Goal: Task Accomplishment & Management: Complete application form

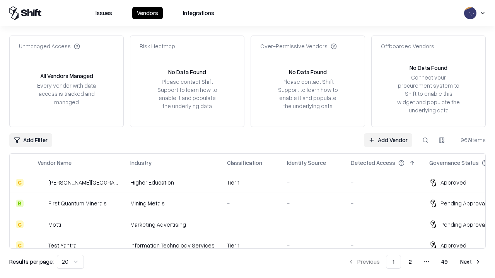
click at [388, 140] on link "Add Vendor" at bounding box center [388, 140] width 48 height 14
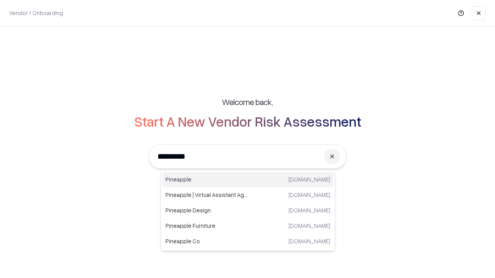
click at [248, 180] on div "Pineapple [DOMAIN_NAME]" at bounding box center [247, 179] width 171 height 15
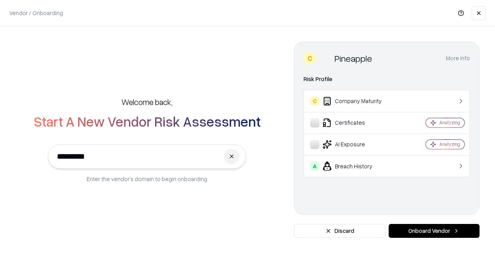
type input "*********"
click at [434, 231] on button "Onboard Vendor" at bounding box center [434, 231] width 91 height 14
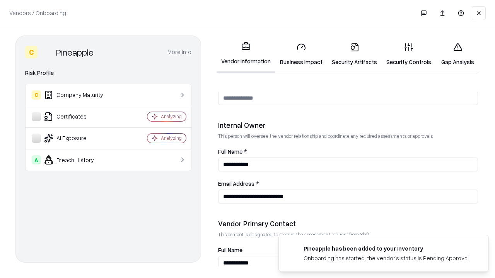
scroll to position [401, 0]
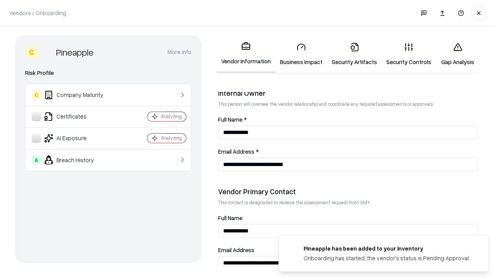
click at [301, 54] on link "Business Impact" at bounding box center [301, 54] width 52 height 36
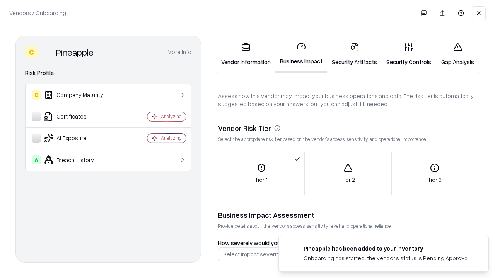
click at [354, 54] on link "Security Artifacts" at bounding box center [354, 54] width 55 height 36
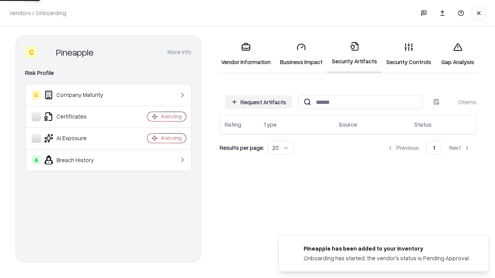
click at [259, 102] on button "Request Artifacts" at bounding box center [258, 102] width 67 height 14
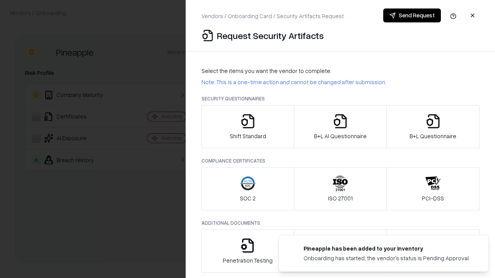
click at [247, 127] on icon "button" at bounding box center [247, 121] width 15 height 15
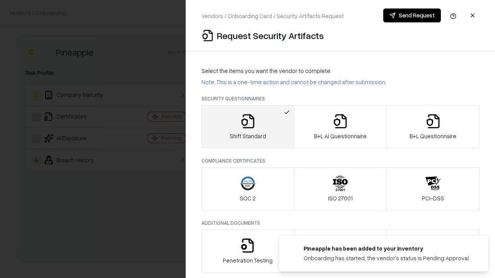
click at [412, 15] on button "Send Request" at bounding box center [412, 16] width 58 height 14
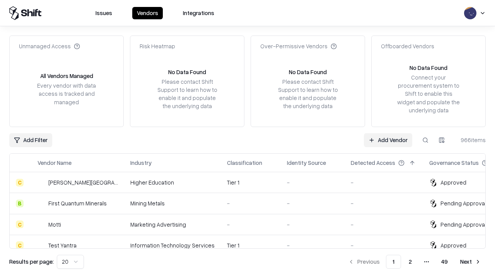
click at [425, 140] on button at bounding box center [425, 140] width 14 height 14
type input "*********"
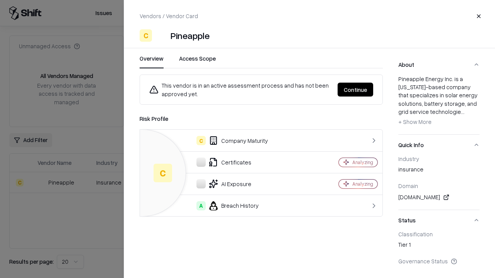
click at [355, 90] on button "Continue" at bounding box center [356, 90] width 36 height 14
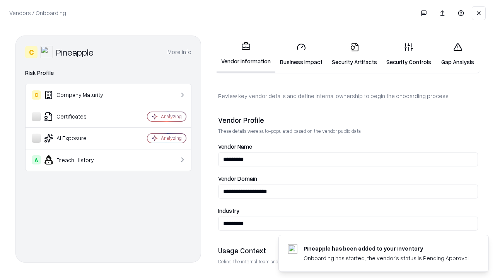
click at [354, 54] on link "Security Artifacts" at bounding box center [354, 54] width 55 height 36
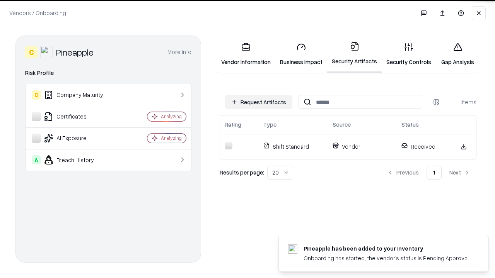
click at [409, 54] on link "Security Controls" at bounding box center [409, 54] width 54 height 36
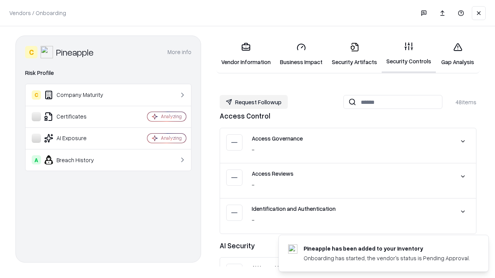
click at [254, 102] on button "Request Followup" at bounding box center [254, 102] width 68 height 14
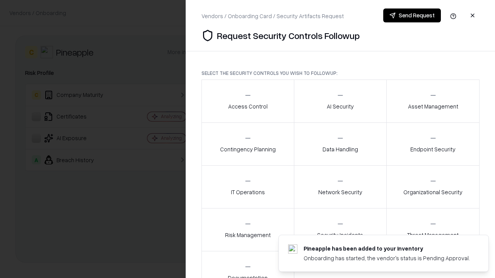
click at [247, 101] on div "Access Control" at bounding box center [247, 101] width 39 height 19
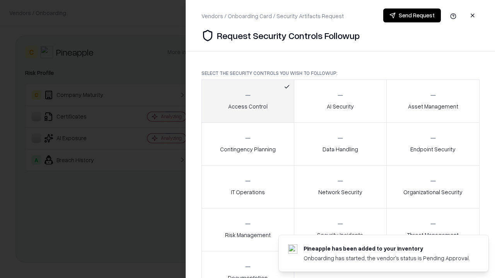
click at [412, 15] on button "Send Request" at bounding box center [412, 16] width 58 height 14
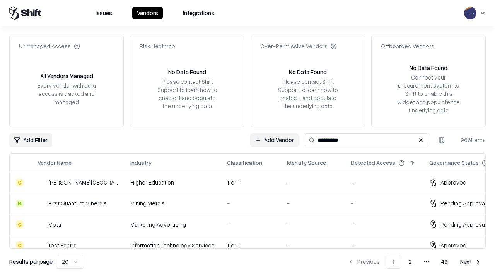
type input "*********"
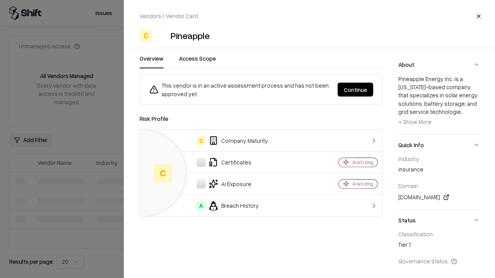
click at [355, 90] on button "Continue" at bounding box center [356, 90] width 36 height 14
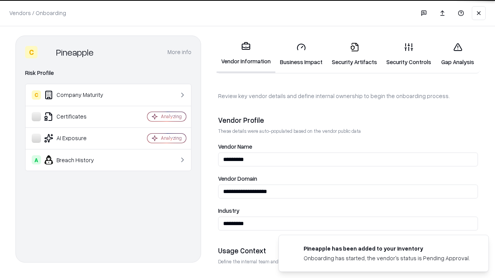
click at [457, 54] on link "Gap Analysis" at bounding box center [458, 54] width 44 height 36
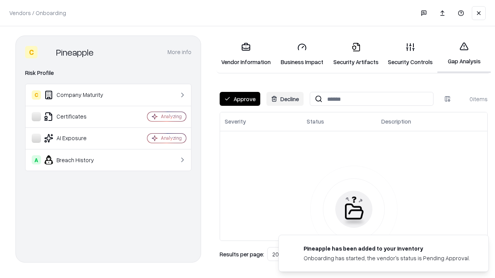
click at [240, 99] on button "Approve" at bounding box center [240, 99] width 41 height 14
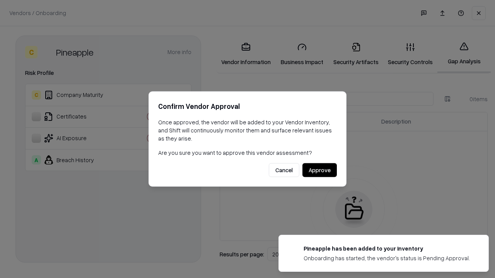
click at [319, 170] on button "Approve" at bounding box center [319, 171] width 34 height 14
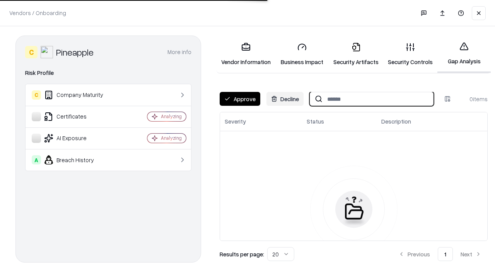
type input "*********"
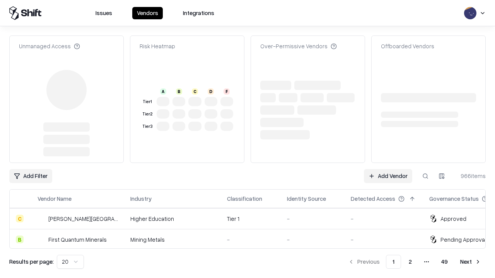
click at [388, 169] on link "Add Vendor" at bounding box center [388, 176] width 48 height 14
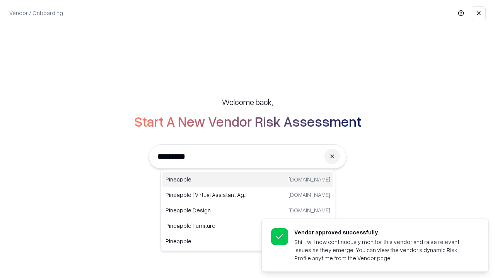
click at [248, 180] on div "Pineapple [DOMAIN_NAME]" at bounding box center [247, 179] width 171 height 15
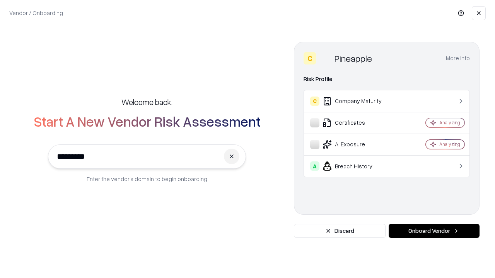
type input "*********"
click at [434, 231] on button "Onboard Vendor" at bounding box center [434, 231] width 91 height 14
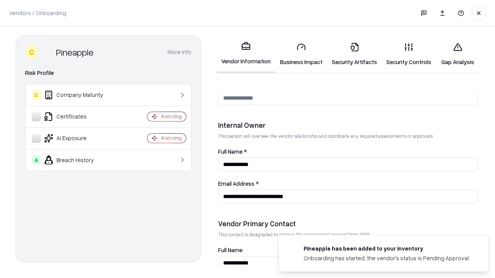
scroll to position [401, 0]
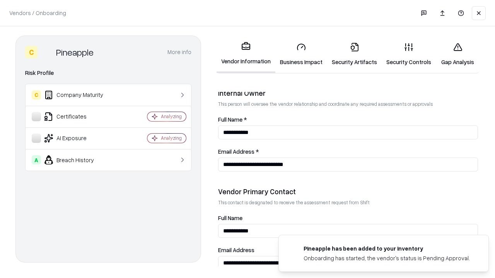
click at [457, 54] on link "Gap Analysis" at bounding box center [458, 54] width 44 height 36
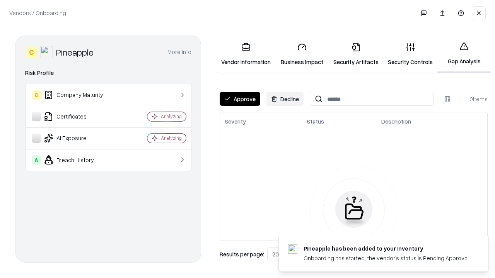
click at [240, 99] on button "Approve" at bounding box center [240, 99] width 41 height 14
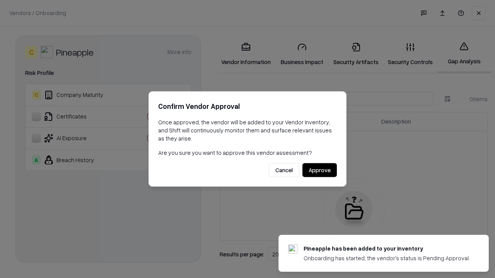
click at [319, 170] on button "Approve" at bounding box center [319, 171] width 34 height 14
